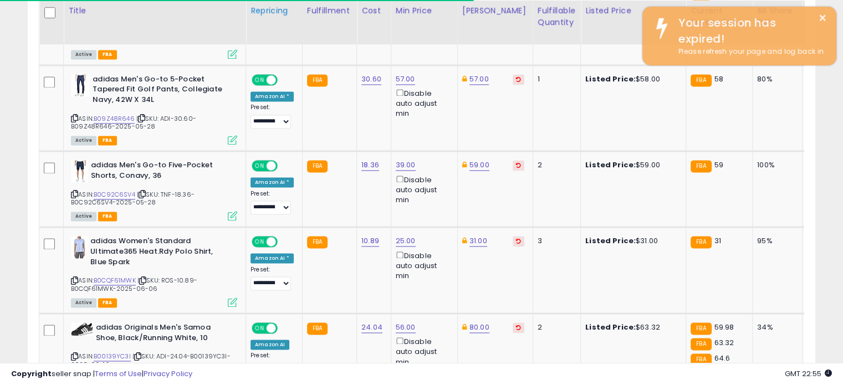
scroll to position [227, 455]
